Goal: Task Accomplishment & Management: Use online tool/utility

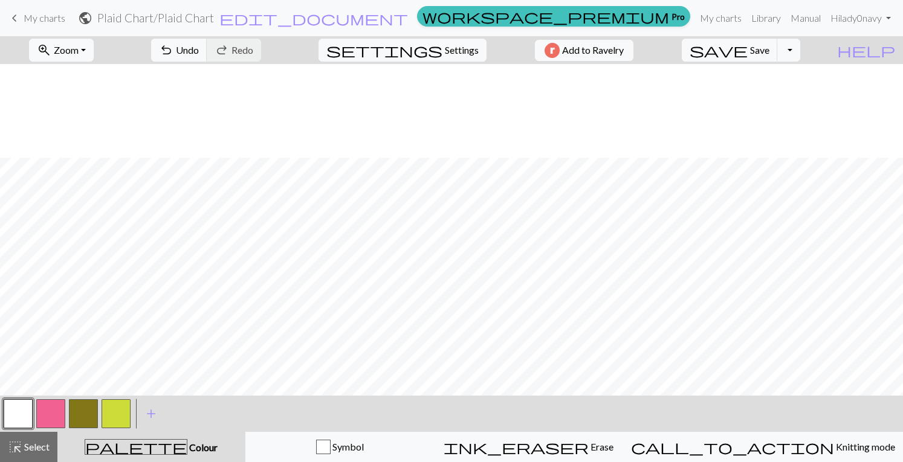
scroll to position [94, 0]
click at [769, 55] on span "Save" at bounding box center [759, 49] width 19 height 11
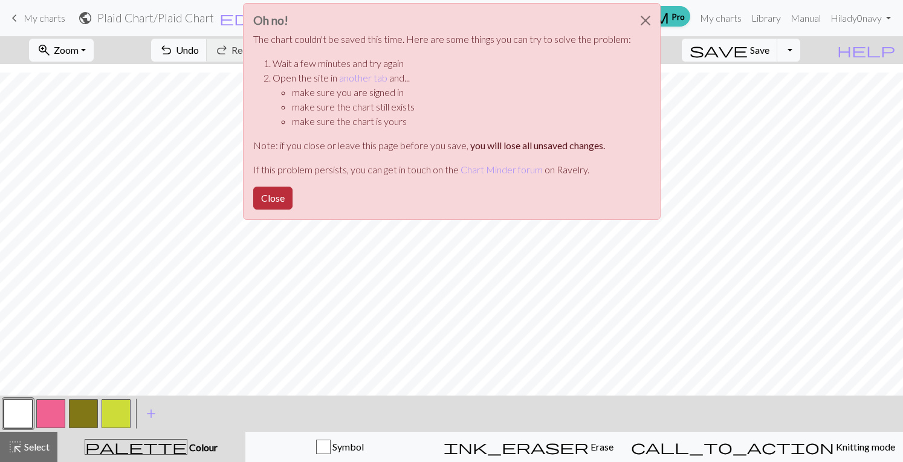
click at [266, 192] on button "Close" at bounding box center [272, 198] width 39 height 23
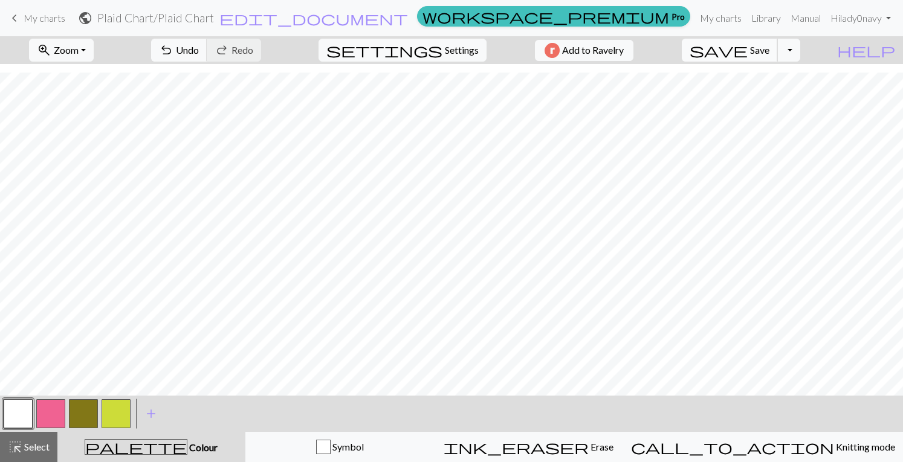
click at [769, 45] on span "Save" at bounding box center [759, 49] width 19 height 11
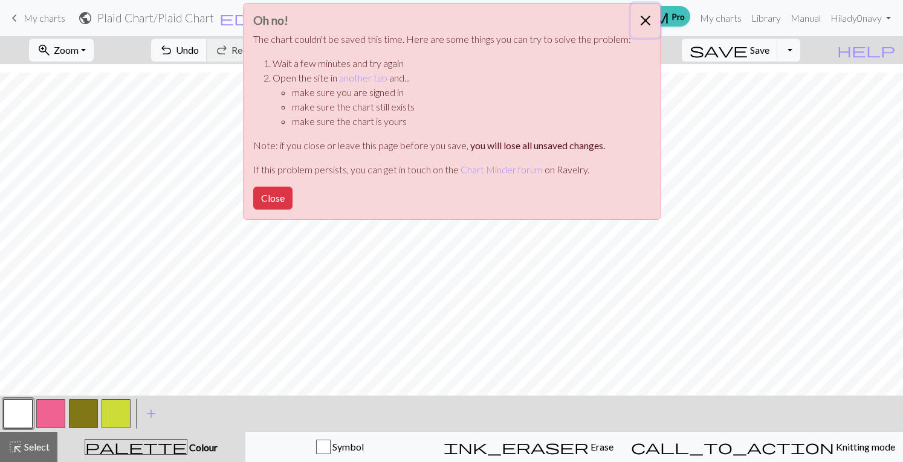
click at [642, 23] on button "Close" at bounding box center [645, 21] width 29 height 34
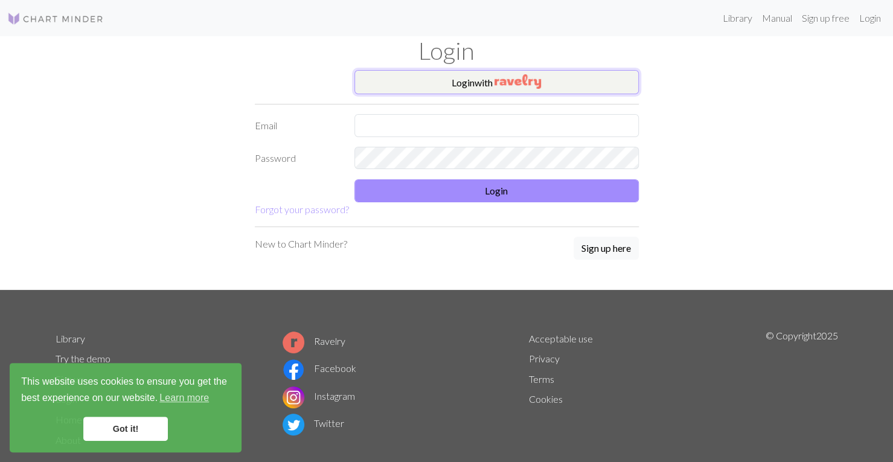
click at [499, 76] on img "button" at bounding box center [518, 81] width 47 height 14
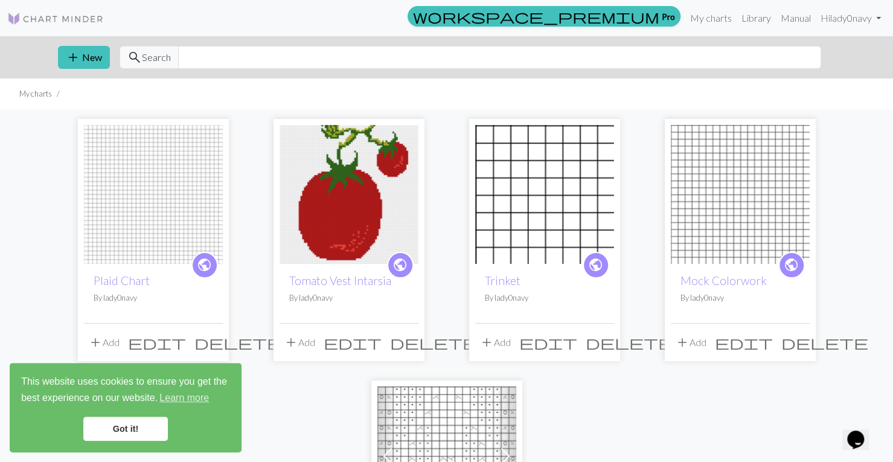
click at [168, 197] on img at bounding box center [153, 194] width 139 height 139
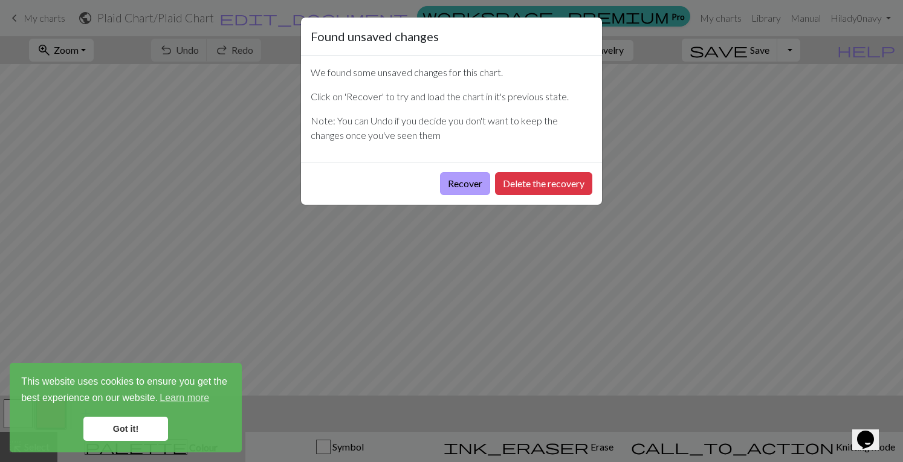
click at [474, 183] on button "Recover" at bounding box center [465, 183] width 50 height 23
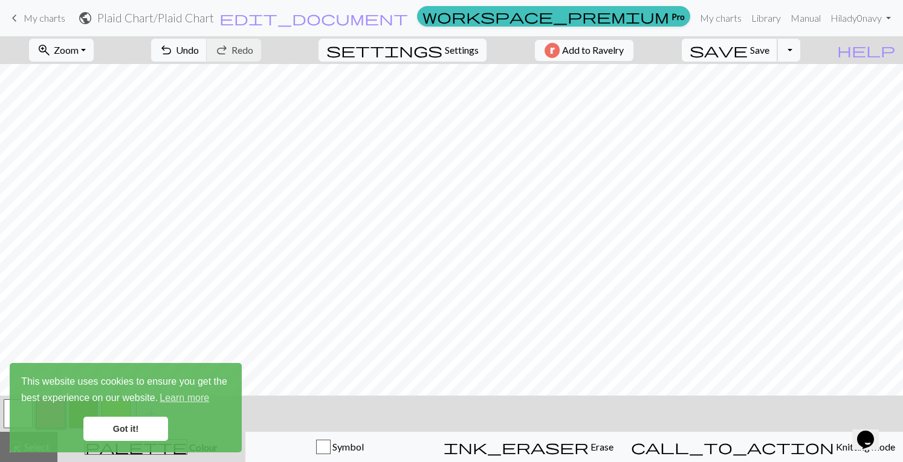
click at [747, 53] on span "save" at bounding box center [718, 50] width 58 height 17
